Goal: Entertainment & Leisure: Consume media (video, audio)

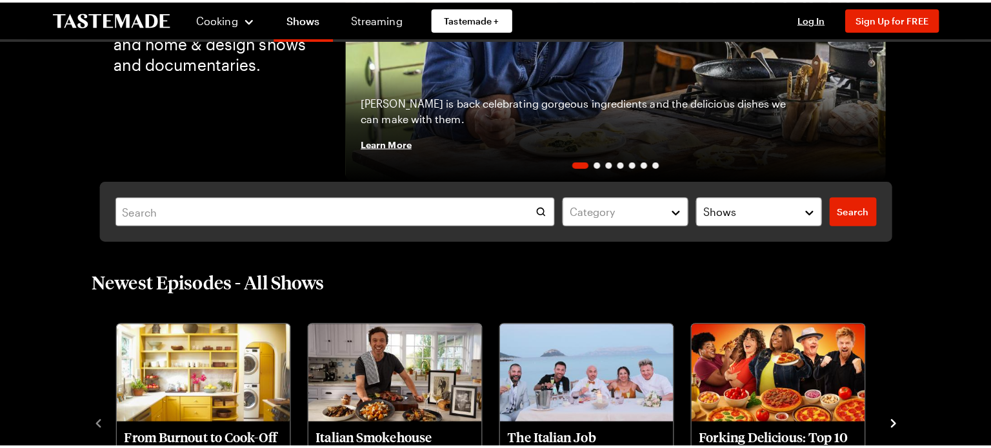
scroll to position [215, 0]
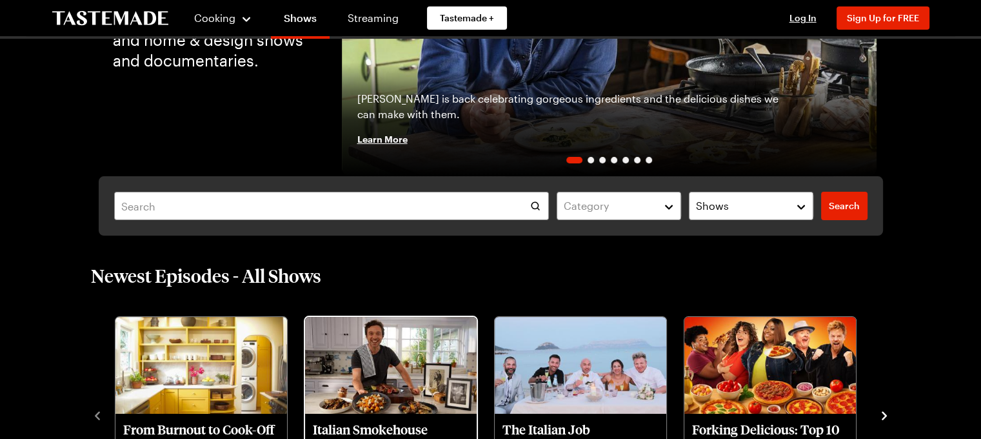
click at [361, 356] on img "Italian Smokehouse" at bounding box center [391, 365] width 172 height 97
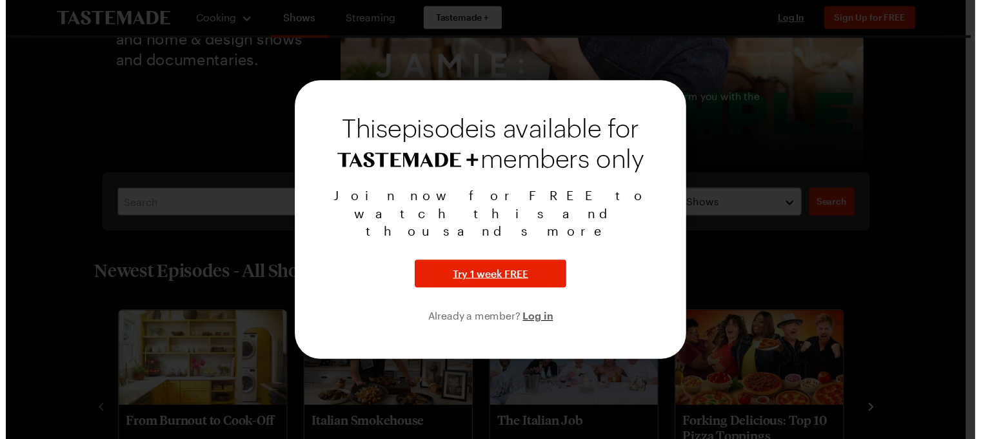
scroll to position [0, 0]
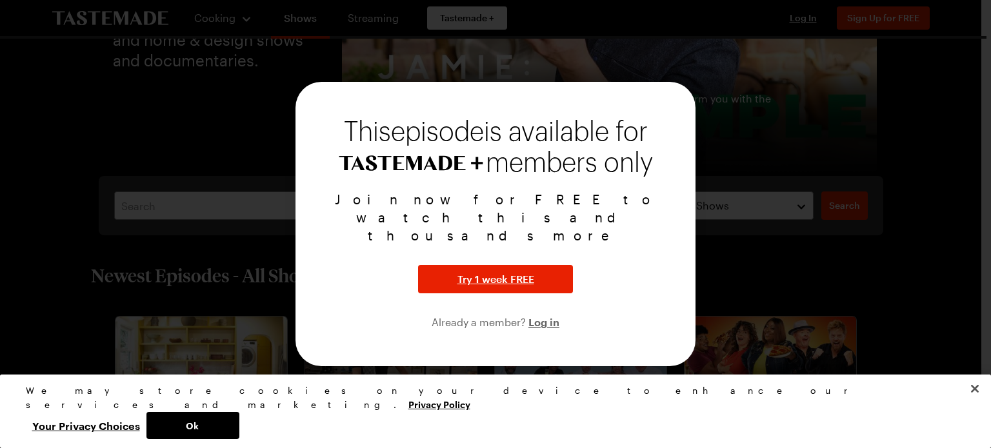
click at [193, 224] on div at bounding box center [495, 224] width 991 height 448
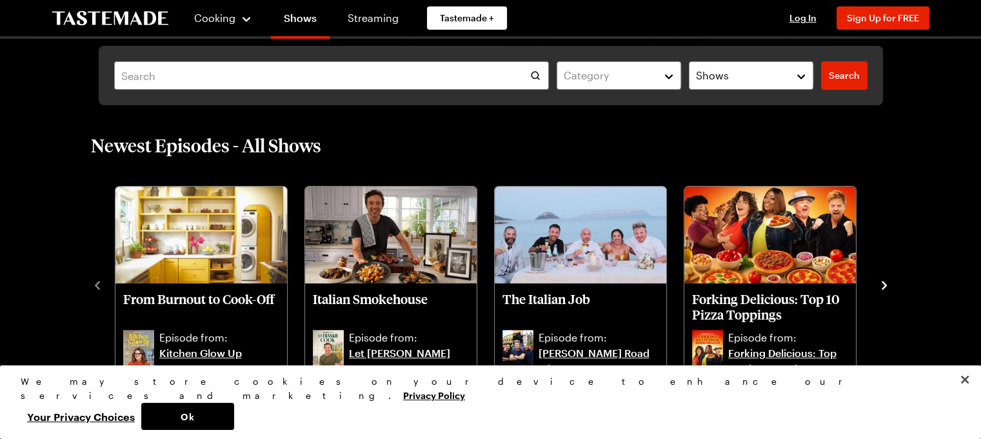
scroll to position [350, 0]
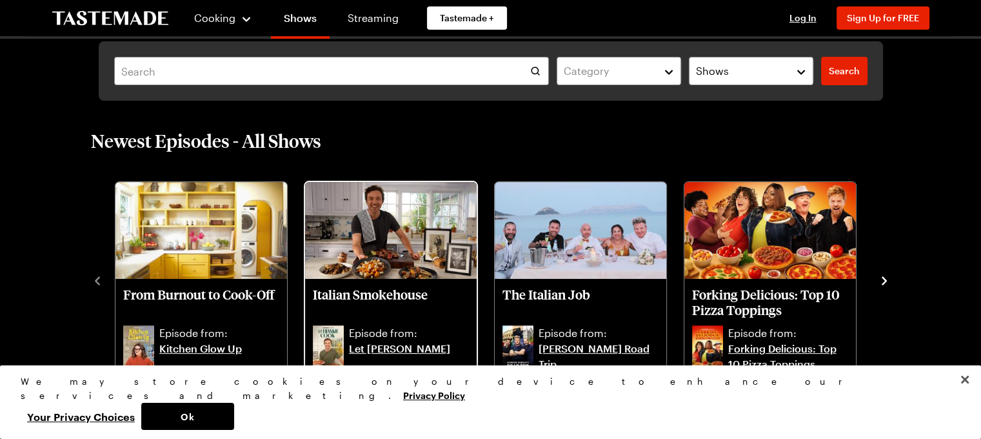
click at [344, 286] on p "Italian Smokehouse" at bounding box center [391, 301] width 156 height 31
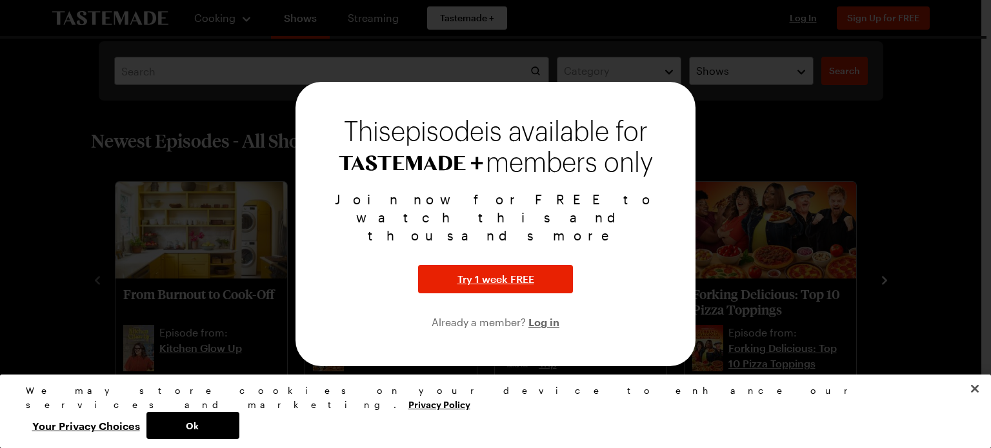
click at [697, 345] on div at bounding box center [495, 224] width 991 height 448
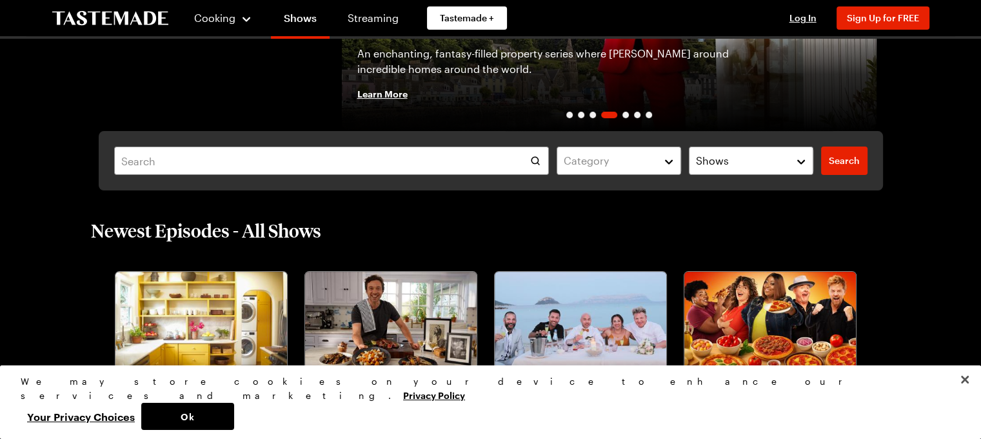
scroll to position [257, 0]
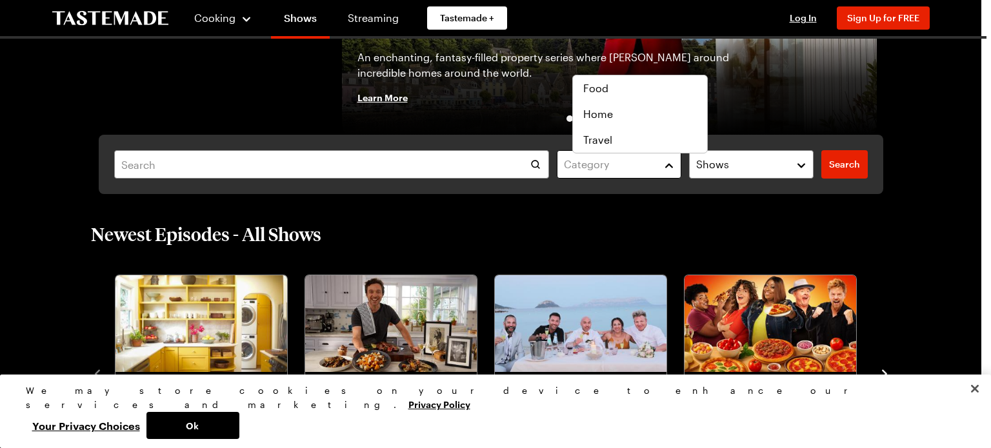
click at [681, 150] on button "Category" at bounding box center [619, 164] width 124 height 28
click at [780, 148] on div "Category Shows Search Search" at bounding box center [491, 164] width 784 height 59
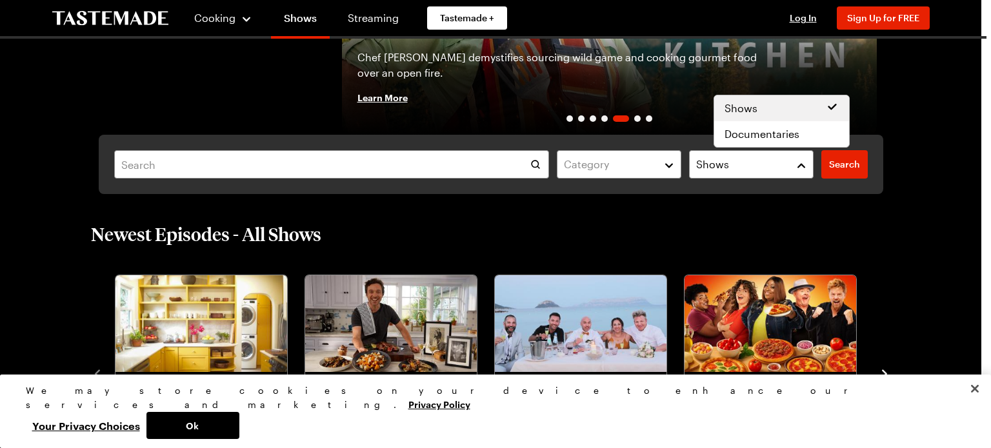
click at [780, 157] on div "Shows" at bounding box center [741, 164] width 91 height 15
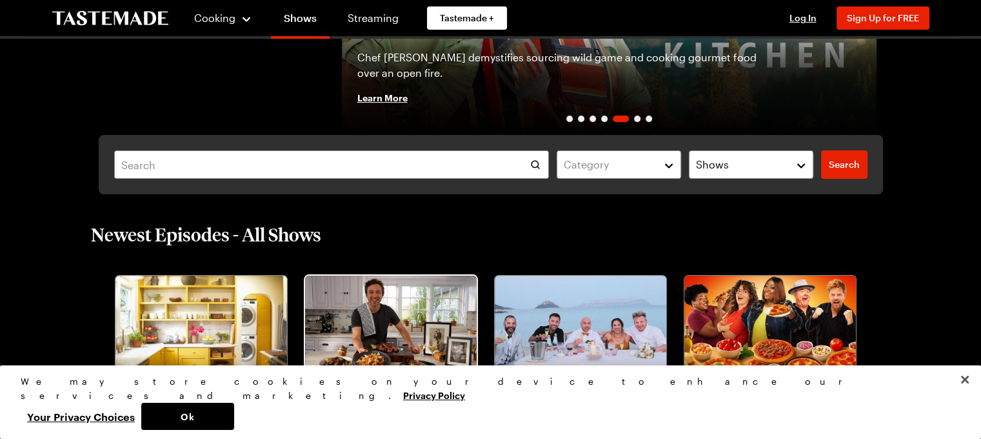
click at [353, 275] on img "Italian Smokehouse" at bounding box center [391, 323] width 172 height 97
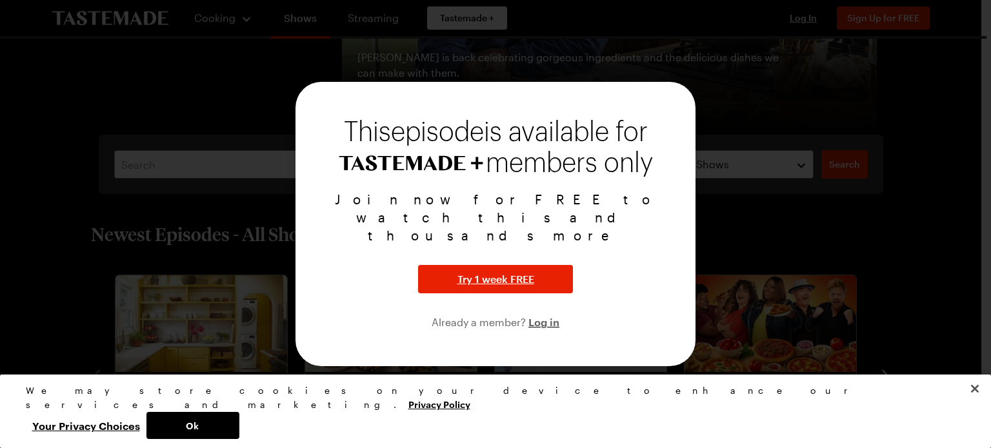
click at [43, 238] on div at bounding box center [495, 224] width 991 height 448
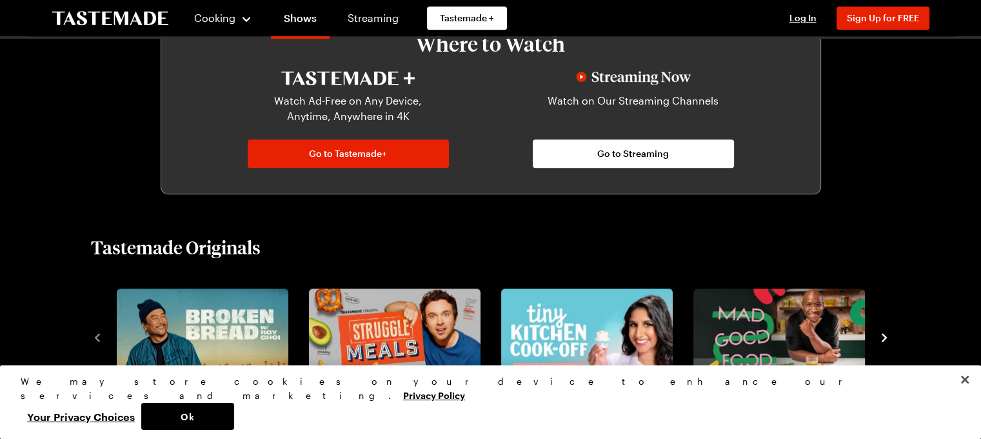
scroll to position [769, 0]
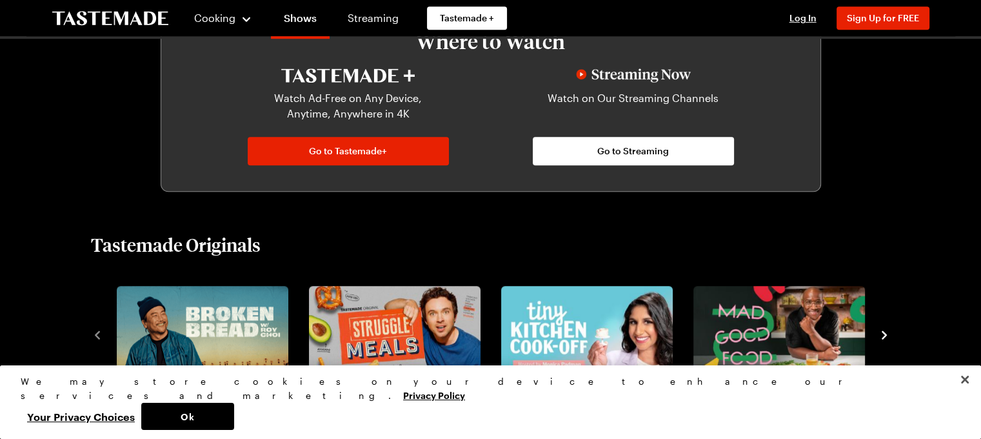
click at [891, 328] on icon "navigate to next item" at bounding box center [884, 334] width 13 height 13
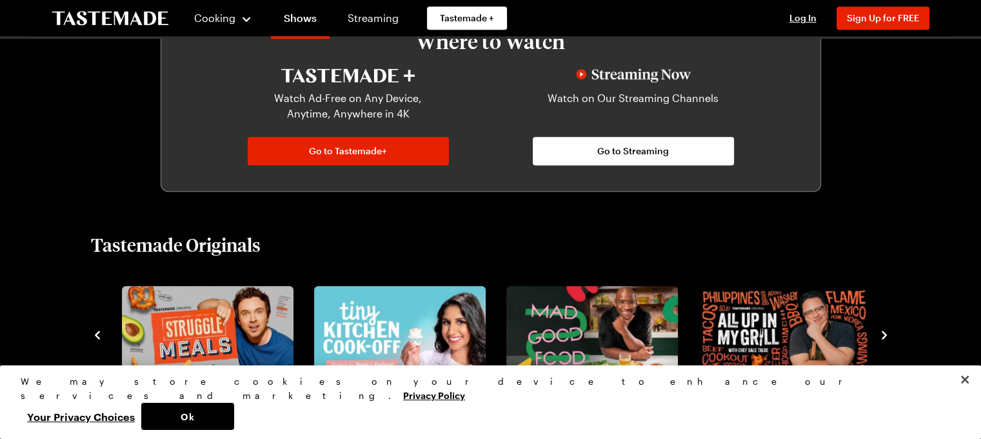
click at [891, 328] on icon "navigate to next item" at bounding box center [884, 334] width 13 height 13
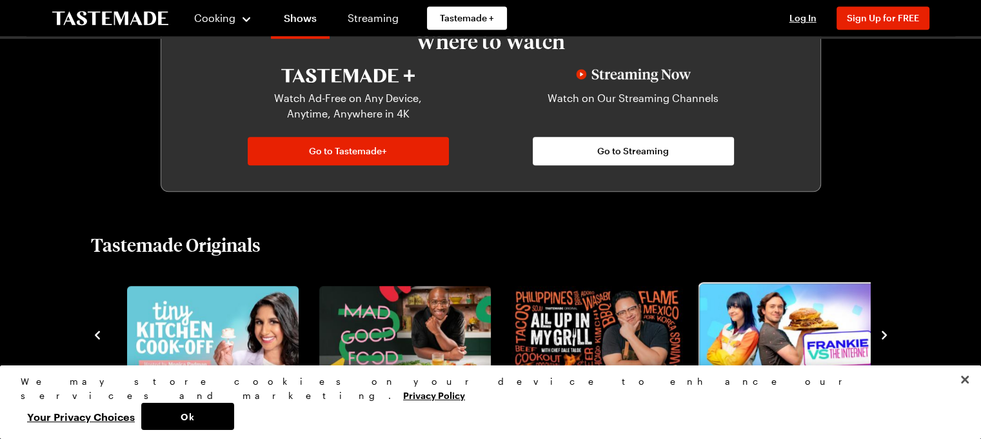
click at [730, 283] on img "6 / 8" at bounding box center [789, 333] width 180 height 101
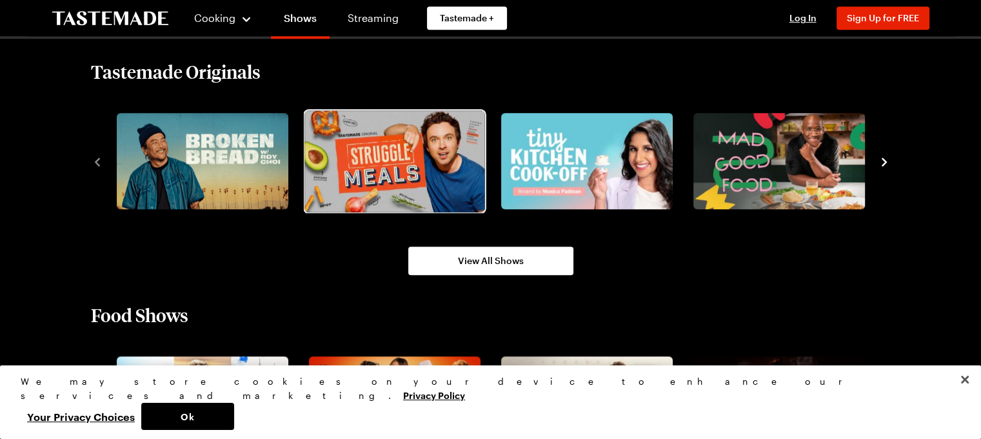
scroll to position [943, 0]
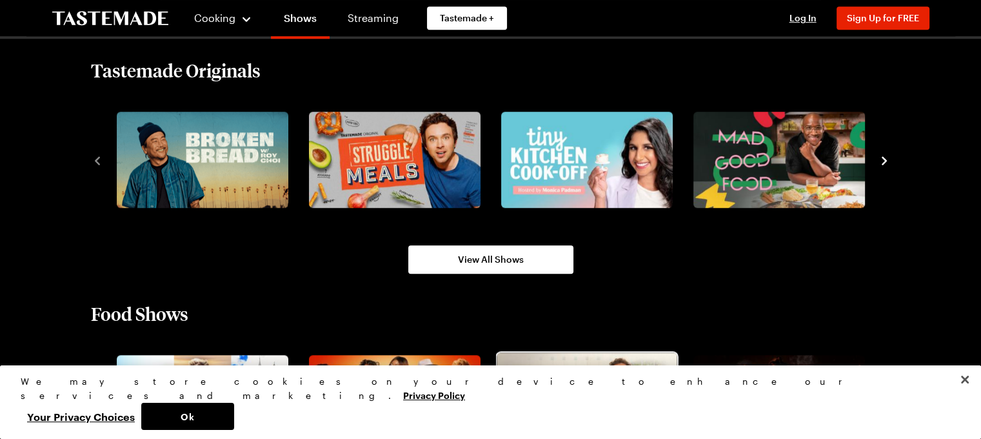
click at [535, 353] on img "3 / 10" at bounding box center [587, 403] width 180 height 101
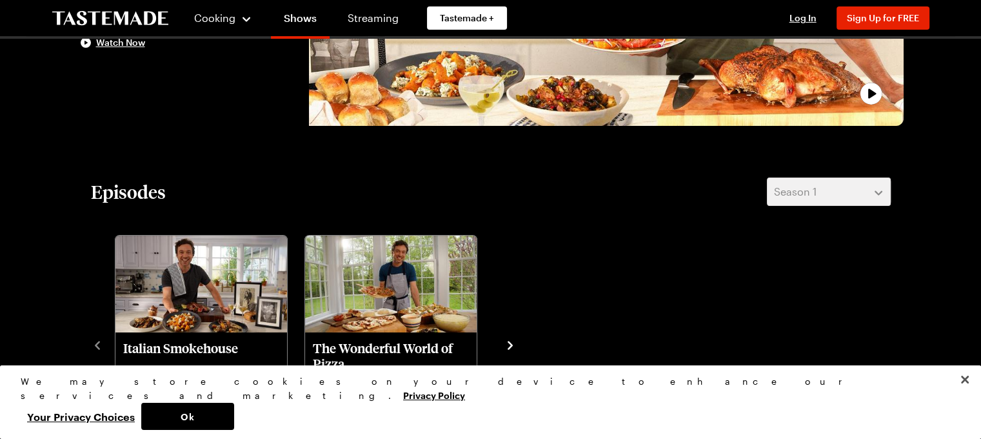
scroll to position [268, 0]
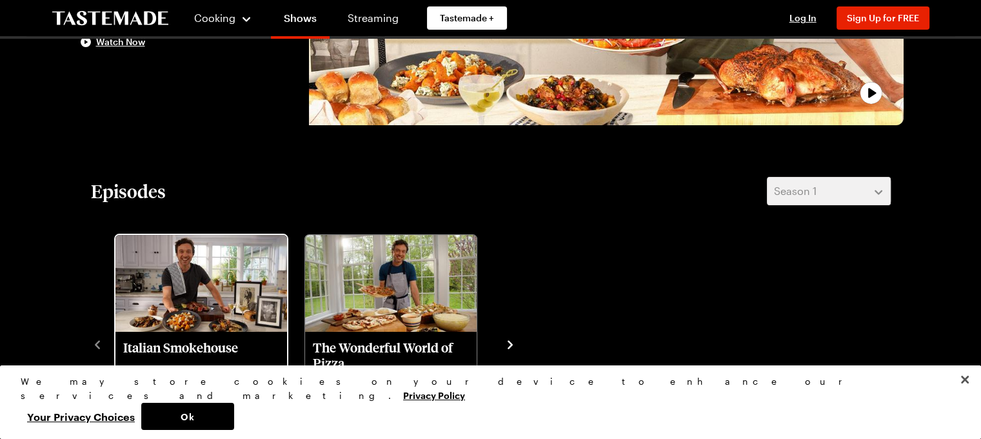
click at [164, 277] on img "Italian Smokehouse" at bounding box center [201, 283] width 172 height 97
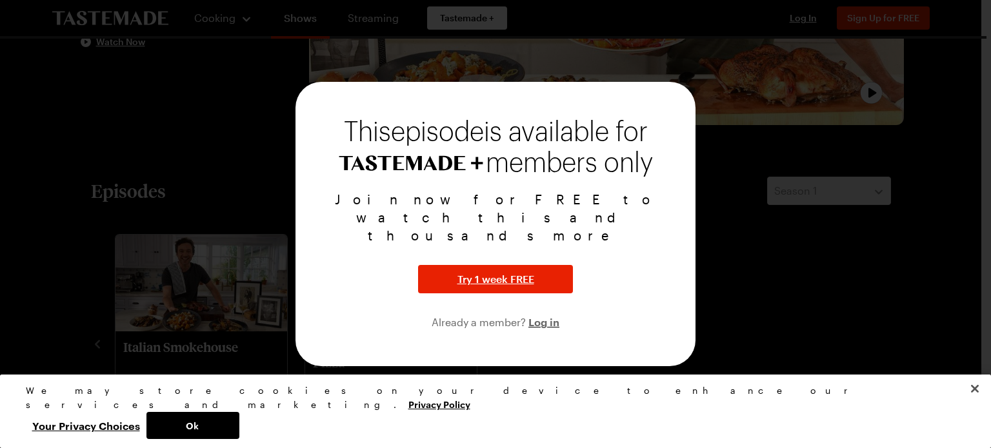
click at [747, 249] on div at bounding box center [495, 224] width 991 height 448
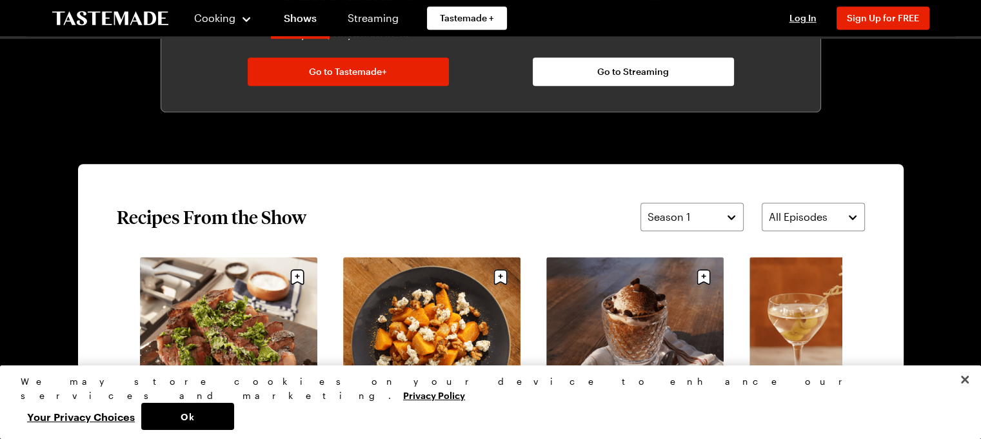
scroll to position [851, 0]
click at [798, 438] on link "Nonno’s Martini" at bounding box center [837, 445] width 177 height 13
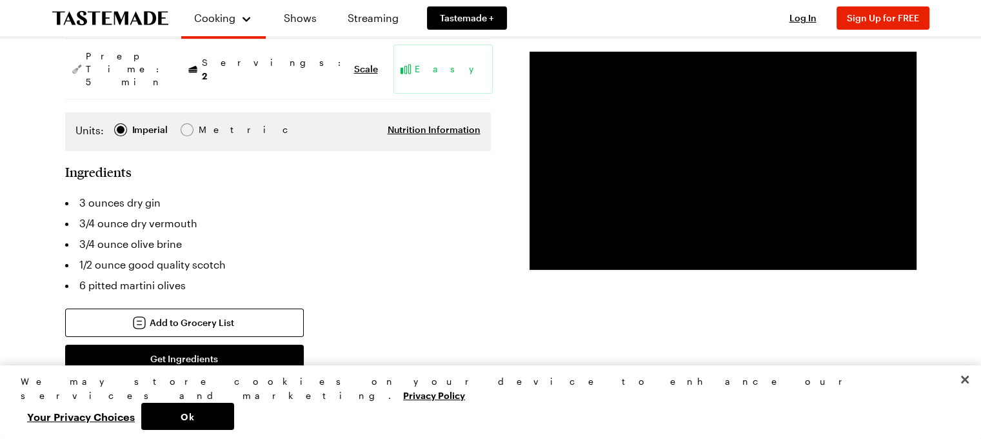
scroll to position [255, 0]
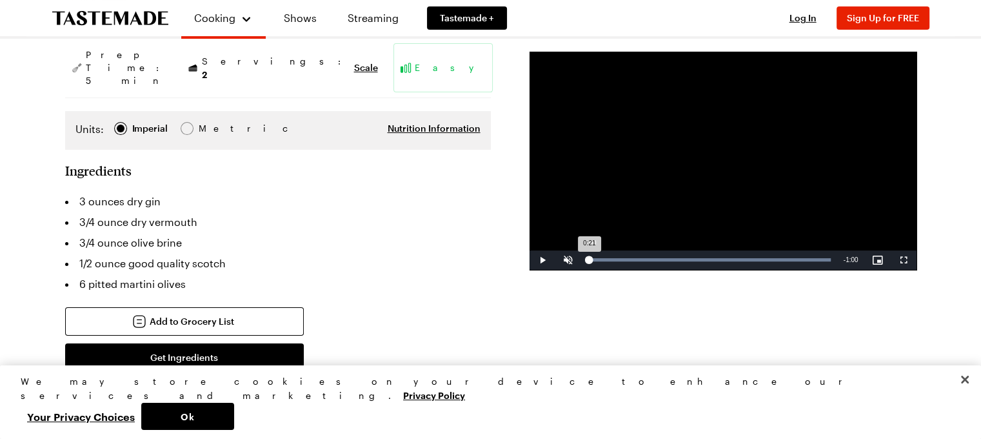
click at [588, 259] on div "Loaded : 100.00% 0:00 0:21" at bounding box center [709, 259] width 243 height 3
click at [581, 257] on div "Loaded : 100.00% 0:03 0:03" at bounding box center [709, 259] width 256 height 19
